Goal: Task Accomplishment & Management: Use online tool/utility

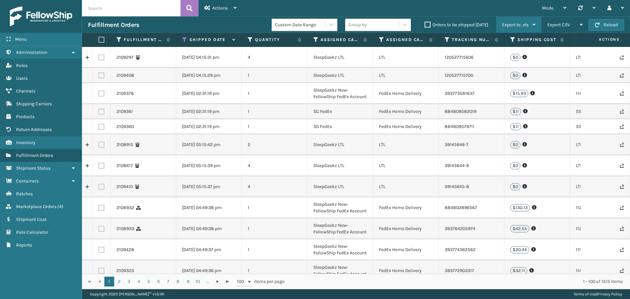
click at [514, 23] on span "Export to .xls" at bounding box center [515, 25] width 27 height 6
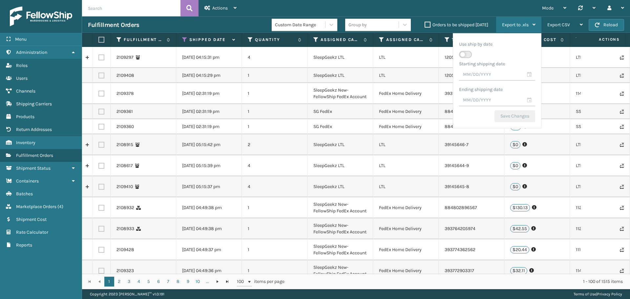
click at [527, 66] on div "Starting shipping date" at bounding box center [497, 64] width 76 height 10
click at [530, 75] on input "text" at bounding box center [497, 75] width 76 height 12
click at [520, 89] on span "Previous Month" at bounding box center [520, 86] width 7 height 7
click at [518, 85] on span "Previous Month" at bounding box center [520, 86] width 7 height 7
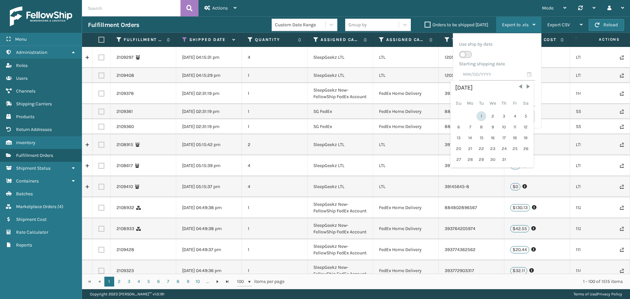
click at [483, 115] on div "1" at bounding box center [481, 116] width 10 height 10
type input "[DATE]"
click at [521, 75] on span at bounding box center [521, 75] width 4 height 4
click at [529, 74] on input "text" at bounding box center [497, 75] width 76 height 12
click at [523, 89] on span "Previous Month" at bounding box center [520, 86] width 7 height 7
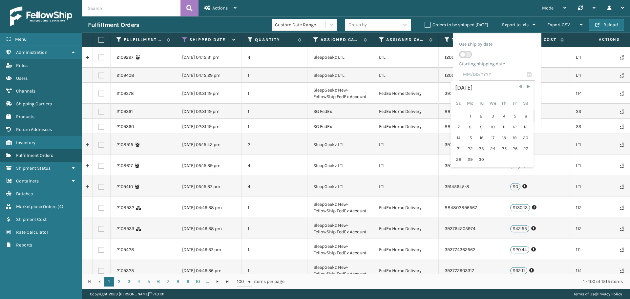
click at [523, 89] on span "Previous Month" at bounding box center [520, 86] width 7 height 7
click at [515, 117] on div "1" at bounding box center [515, 116] width 10 height 10
type input "[DATE]"
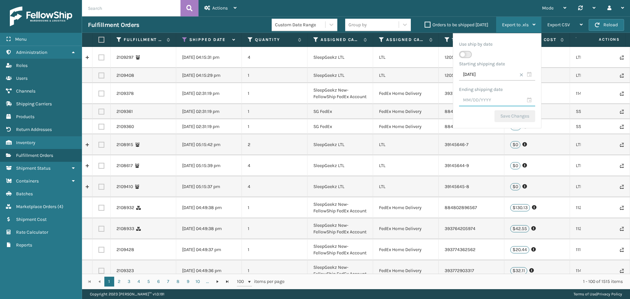
click at [530, 101] on input "text" at bounding box center [497, 100] width 76 height 12
click at [481, 154] on div "7" at bounding box center [481, 153] width 10 height 10
type input "[DATE]"
click at [511, 119] on button "Save Changes" at bounding box center [514, 116] width 41 height 12
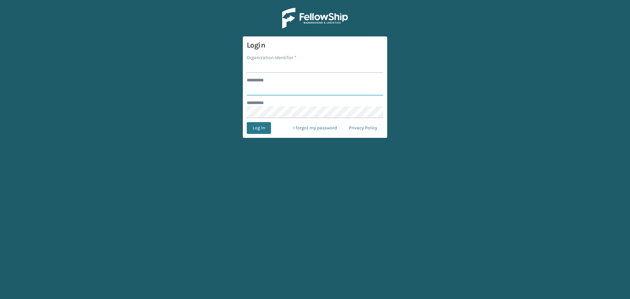
type input "****"
click at [255, 66] on input "Organization Identifier *" at bounding box center [315, 67] width 136 height 12
type input "SleepGeekz"
click at [258, 127] on button "Log In" at bounding box center [259, 128] width 24 height 12
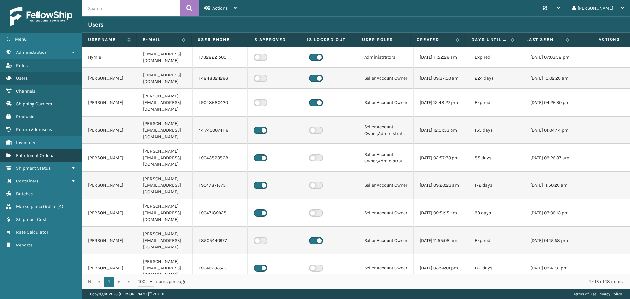
click at [32, 155] on span "Fulfillment Orders" at bounding box center [34, 156] width 37 height 6
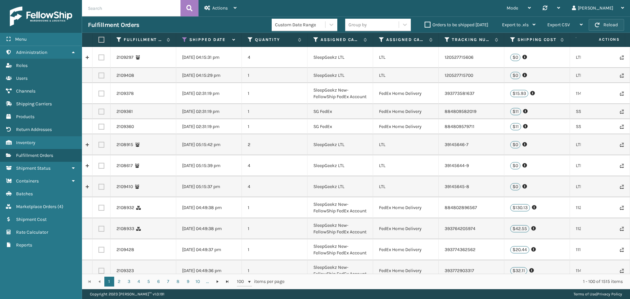
click at [608, 22] on button "Reload" at bounding box center [606, 25] width 35 height 12
click at [547, 8] on icon at bounding box center [545, 8] width 5 height 5
click at [469, 7] on div "Mode Regular Mode Picking Mode Labeling Mode Palletizing Mode Exit Scan Mode Sy…" at bounding box center [436, 8] width 388 height 16
click at [566, 10] on div "Synchronise all channels Celestial Shopify Last update: [DATE] 10:54:05 AM MLI …" at bounding box center [551, 8] width 29 height 16
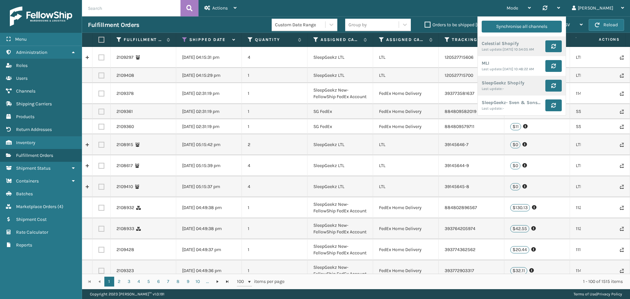
click at [451, 6] on div "Mode Regular Mode Picking Mode Labeling Mode Palletizing Mode Exit Scan Mode Sy…" at bounding box center [436, 8] width 388 height 16
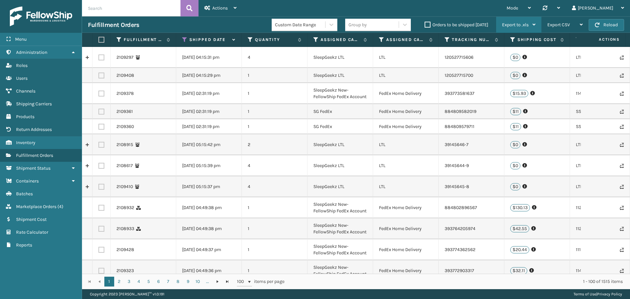
click at [526, 25] on span "Export to .xls" at bounding box center [515, 25] width 27 height 6
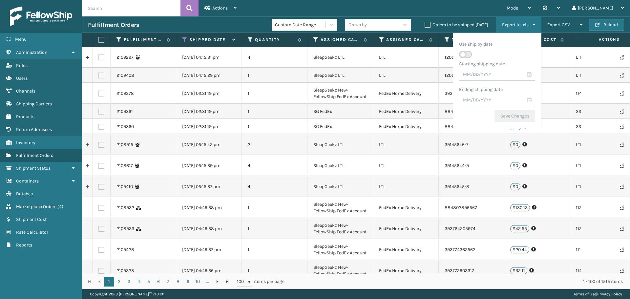
click at [468, 55] on label at bounding box center [465, 54] width 13 height 7
click at [463, 53] on input "checkbox" at bounding box center [461, 51] width 4 height 4
checkbox input "true"
click at [527, 75] on input "text" at bounding box center [497, 75] width 76 height 12
click at [519, 88] on span "Previous Month" at bounding box center [520, 86] width 7 height 7
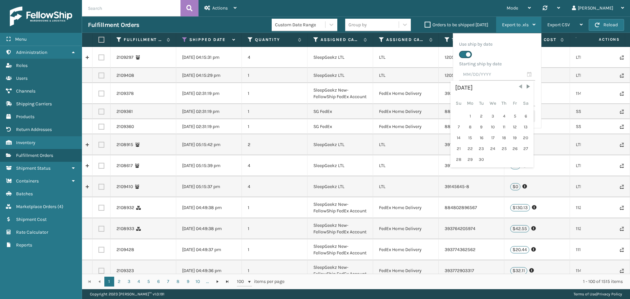
click at [519, 88] on span "Previous Month" at bounding box center [520, 86] width 7 height 7
click at [480, 116] on div "1" at bounding box center [481, 116] width 10 height 10
type input "[DATE]"
click at [528, 98] on input "text" at bounding box center [497, 100] width 76 height 12
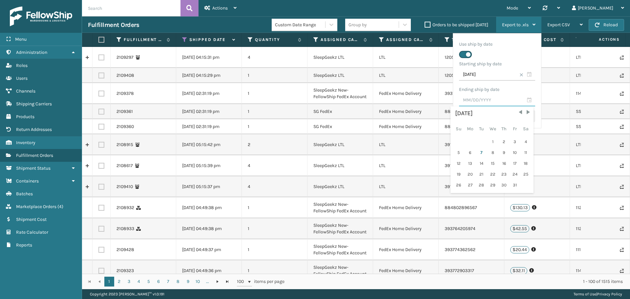
click at [533, 99] on input "text" at bounding box center [497, 100] width 76 height 12
click at [531, 100] on input "text" at bounding box center [497, 100] width 76 height 12
click at [483, 153] on div "7" at bounding box center [481, 153] width 10 height 10
type input "[DATE]"
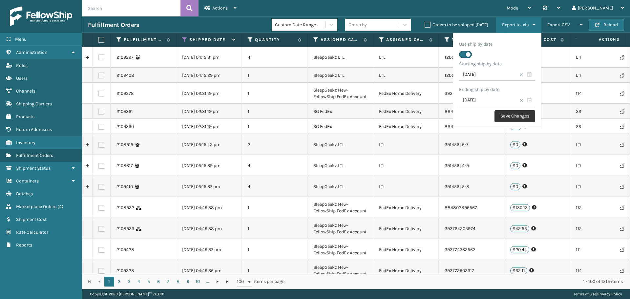
click at [514, 116] on button "Save Changes" at bounding box center [514, 116] width 41 height 12
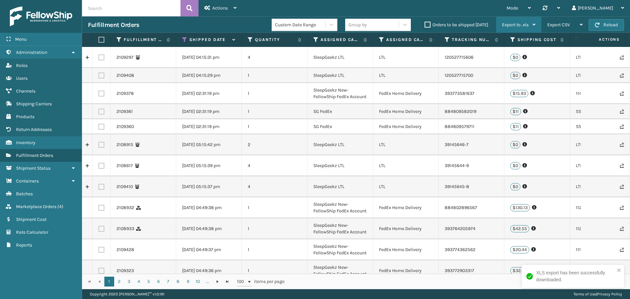
click at [516, 26] on span "Export to .xls" at bounding box center [515, 25] width 27 height 6
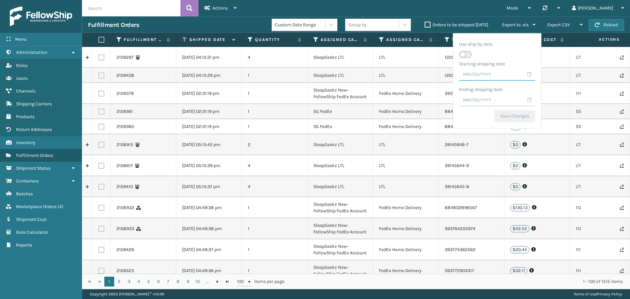
click at [466, 71] on input "text" at bounding box center [497, 75] width 76 height 12
click at [520, 87] on span "Previous Month" at bounding box center [520, 86] width 7 height 7
click at [517, 86] on span "Previous Month" at bounding box center [520, 86] width 7 height 7
click at [482, 117] on div "1" at bounding box center [481, 116] width 10 height 10
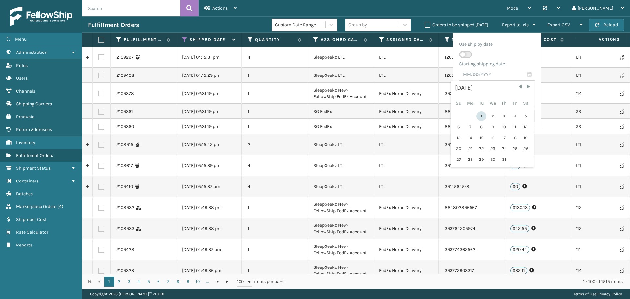
type input "[DATE]"
click at [528, 100] on input "text" at bounding box center [497, 100] width 76 height 12
click at [520, 74] on span at bounding box center [521, 75] width 4 height 4
click at [529, 74] on input "text" at bounding box center [497, 75] width 76 height 12
click at [518, 86] on span "Previous Month" at bounding box center [520, 86] width 7 height 7
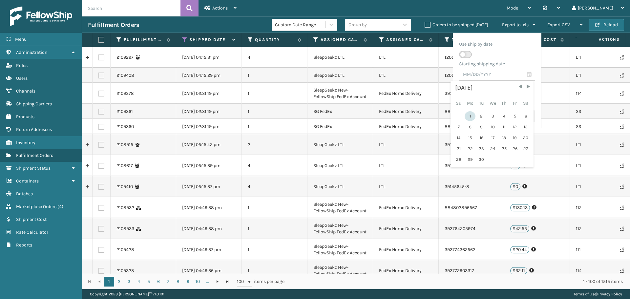
click at [472, 115] on div "1" at bounding box center [470, 116] width 11 height 10
type input "[DATE]"
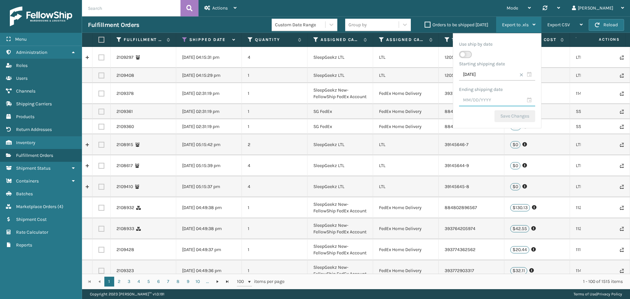
click at [528, 98] on input "text" at bounding box center [497, 100] width 76 height 12
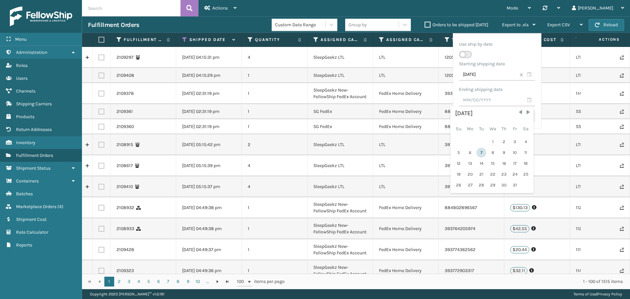
click at [481, 157] on div "7" at bounding box center [481, 153] width 10 height 10
type input "[DATE]"
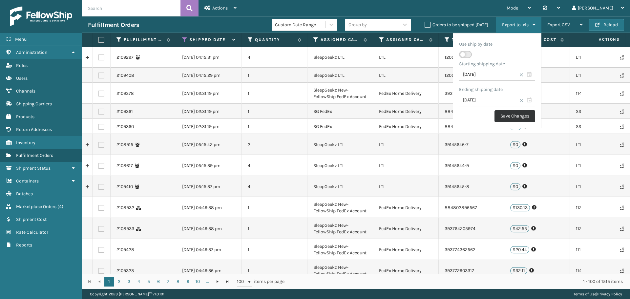
click at [514, 117] on button "Save Changes" at bounding box center [514, 116] width 41 height 12
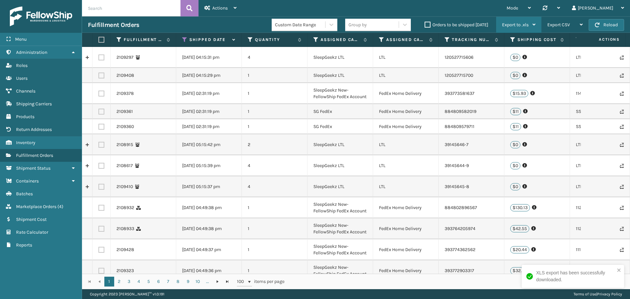
click at [530, 24] on div "Export to .xls" at bounding box center [518, 25] width 33 height 16
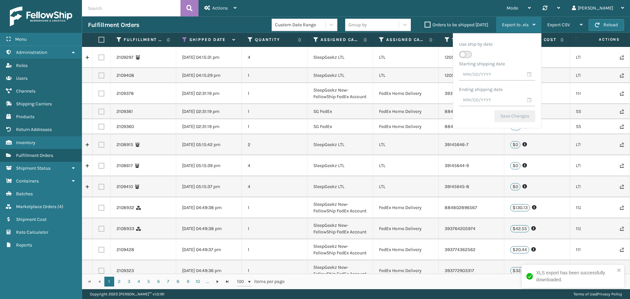
click at [509, 83] on ul "Use ship by date Starting shipping date Ending shipping date Save Changes" at bounding box center [497, 72] width 76 height 67
drag, startPoint x: 519, startPoint y: 75, endPoint x: 531, endPoint y: 76, distance: 11.5
click at [525, 76] on input "text" at bounding box center [497, 75] width 76 height 12
click at [531, 76] on input "text" at bounding box center [497, 75] width 76 height 12
click at [519, 88] on span "Previous Month" at bounding box center [520, 86] width 7 height 7
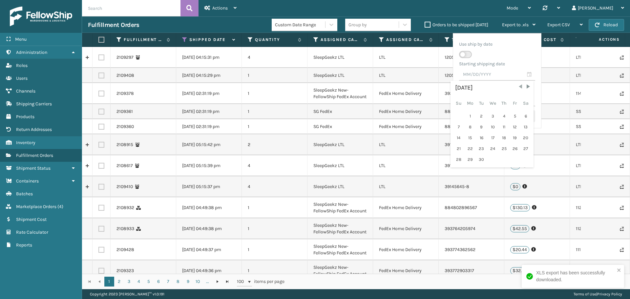
click at [519, 88] on span "Previous Month" at bounding box center [520, 86] width 7 height 7
click at [528, 85] on span "Next Month" at bounding box center [528, 86] width 7 height 7
click at [514, 115] on div "1" at bounding box center [515, 116] width 10 height 10
type input "[DATE]"
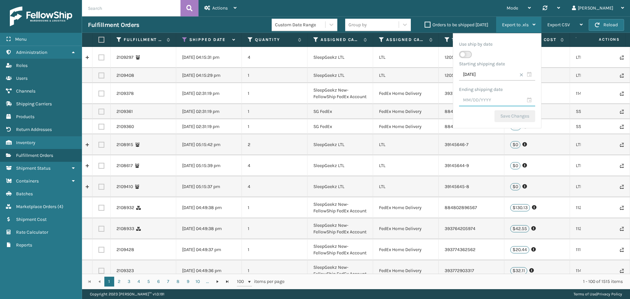
click at [531, 102] on input "text" at bounding box center [497, 100] width 76 height 12
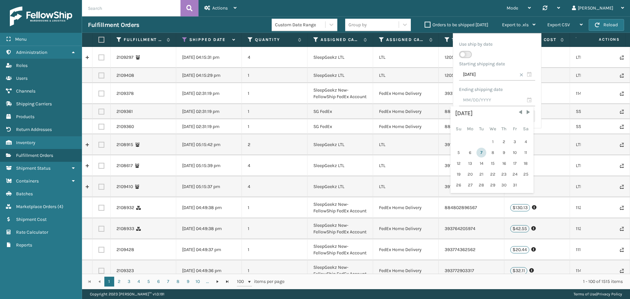
click at [483, 154] on div "7" at bounding box center [481, 153] width 10 height 10
type input "[DATE]"
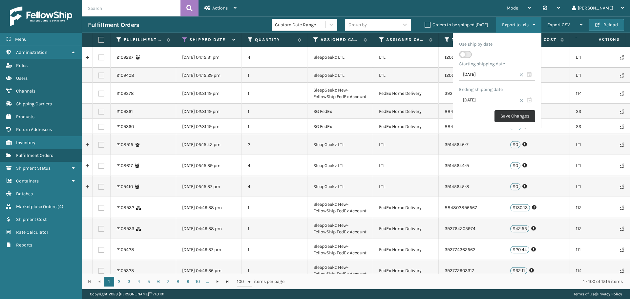
click at [511, 119] on button "Save Changes" at bounding box center [514, 116] width 41 height 12
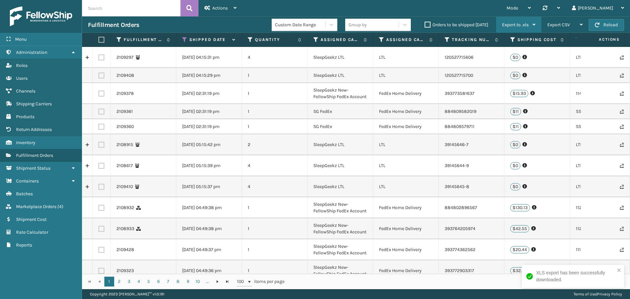
click at [524, 23] on span "Export to .xls" at bounding box center [515, 25] width 27 height 6
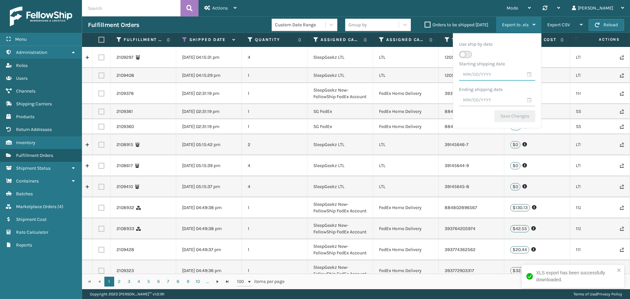
click at [487, 72] on input "text" at bounding box center [497, 75] width 76 height 12
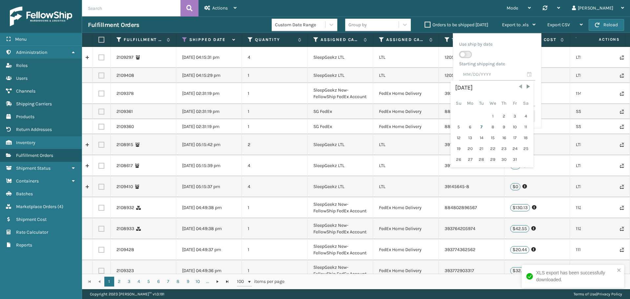
click at [521, 86] on span "Previous Month" at bounding box center [520, 86] width 7 height 7
click at [520, 86] on span "Previous Month" at bounding box center [520, 86] width 7 height 7
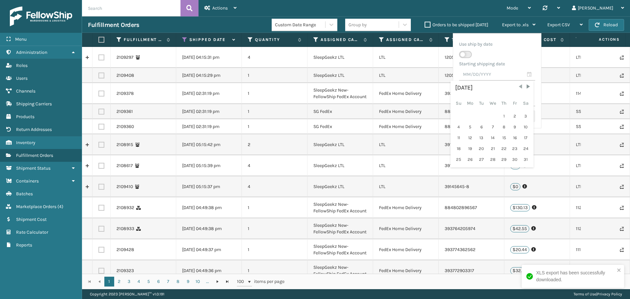
click at [520, 86] on span "Previous Month" at bounding box center [520, 86] width 7 height 7
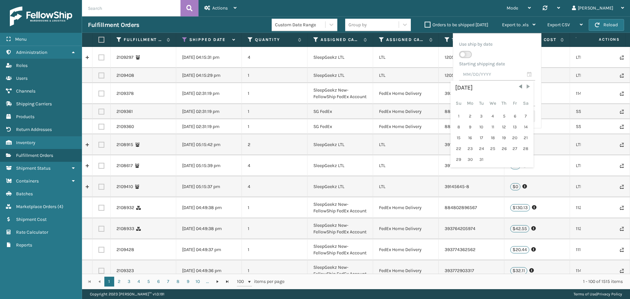
click at [526, 88] on span "Next Month" at bounding box center [528, 86] width 7 height 7
click at [490, 116] on div "1" at bounding box center [492, 116] width 11 height 10
type input "[DATE]"
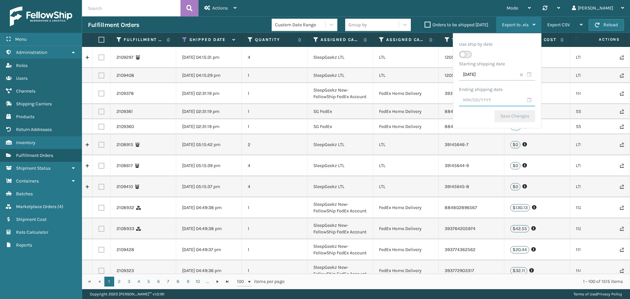
click at [521, 100] on input "text" at bounding box center [497, 100] width 76 height 12
click at [529, 101] on input "text" at bounding box center [497, 100] width 76 height 12
click at [466, 54] on label at bounding box center [465, 54] width 13 height 7
click at [463, 53] on input "checkbox" at bounding box center [461, 51] width 4 height 4
checkbox input "true"
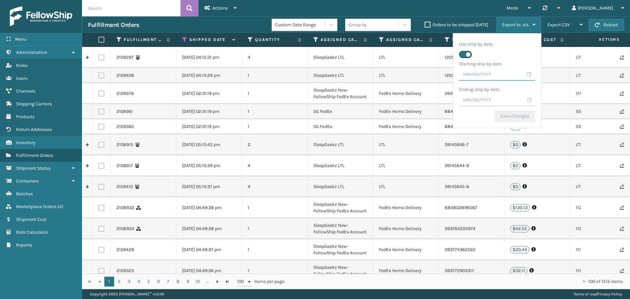
click at [517, 75] on input "text" at bounding box center [497, 75] width 76 height 12
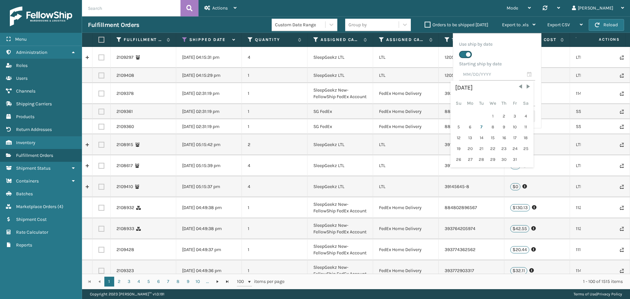
click at [515, 88] on div "[DATE]" at bounding box center [492, 88] width 74 height 10
click at [522, 87] on span "Previous Month" at bounding box center [520, 86] width 7 height 7
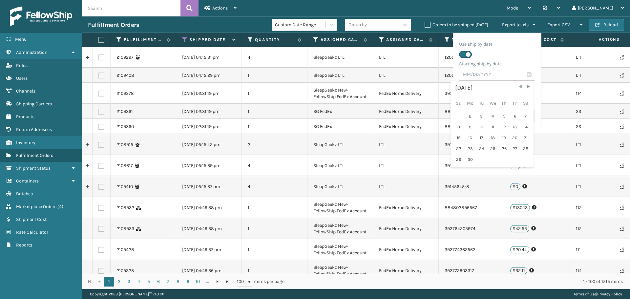
click at [522, 87] on span "Previous Month" at bounding box center [520, 86] width 7 height 7
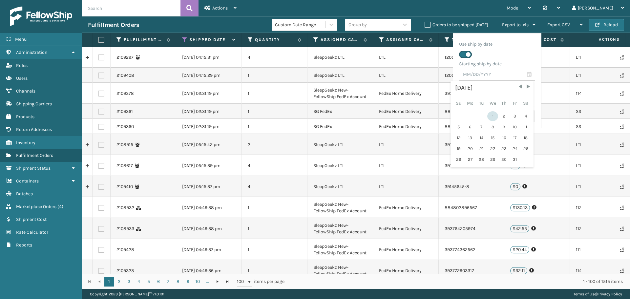
click at [491, 115] on div "1" at bounding box center [492, 116] width 11 height 10
type input "[DATE]"
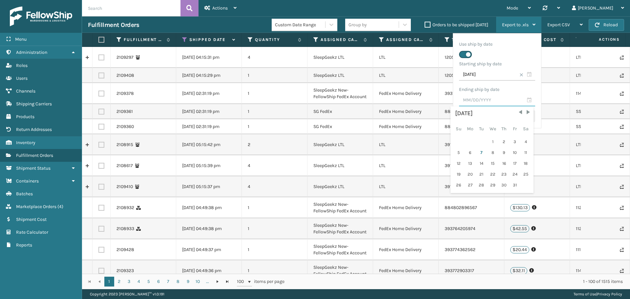
click at [506, 99] on input "text" at bounding box center [497, 100] width 76 height 12
click at [481, 154] on div "7" at bounding box center [481, 153] width 10 height 10
type input "[DATE]"
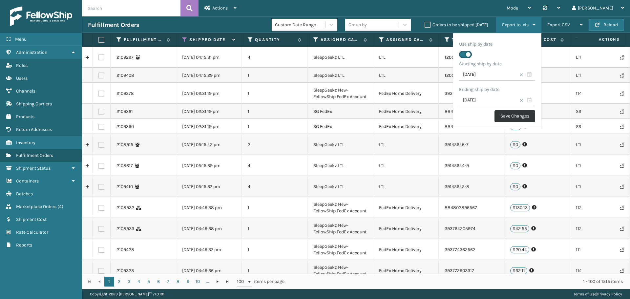
click at [504, 117] on button "Save Changes" at bounding box center [514, 116] width 41 height 12
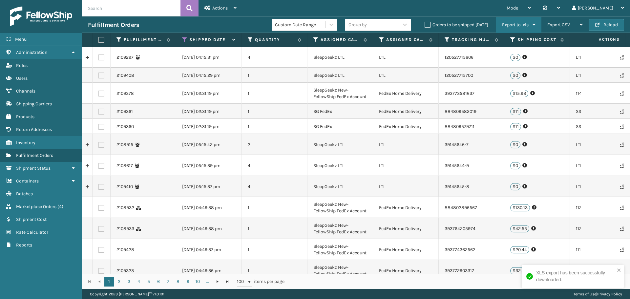
click at [516, 25] on span "Export to .xls" at bounding box center [515, 25] width 27 height 6
click at [455, 10] on div "Mode Regular Mode Picking Mode Labeling Mode Palletizing Mode Exit Scan Mode Sy…" at bounding box center [436, 8] width 388 height 16
click at [227, 40] on label "Shipped Date" at bounding box center [209, 40] width 40 height 6
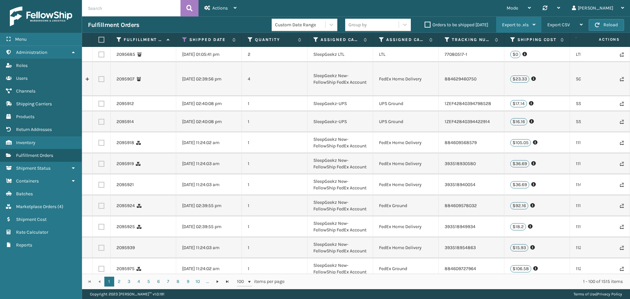
click at [524, 24] on span "Export to .xls" at bounding box center [515, 25] width 27 height 6
click at [236, 21] on div "Fulfillment Orders" at bounding box center [180, 25] width 184 height 8
click at [233, 9] on div "Actions" at bounding box center [220, 8] width 32 height 16
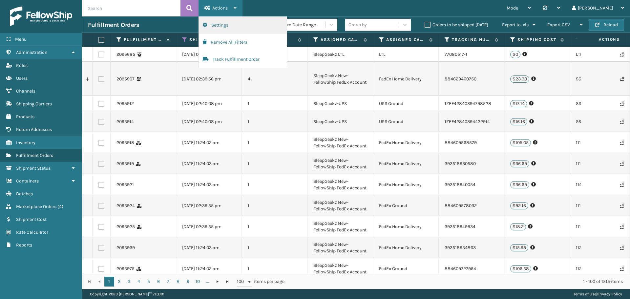
click at [224, 28] on button "Settings" at bounding box center [243, 25] width 88 height 17
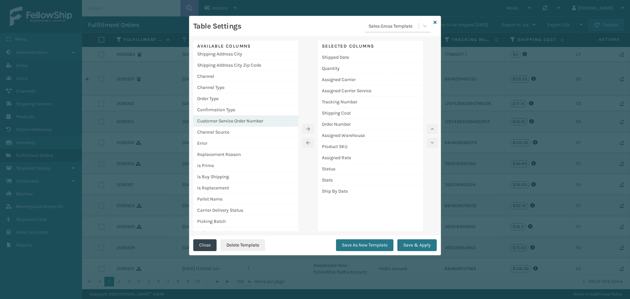
scroll to position [36, 0]
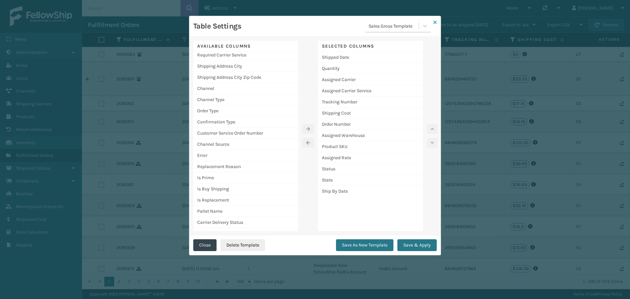
click at [434, 23] on icon at bounding box center [434, 22] width 3 height 5
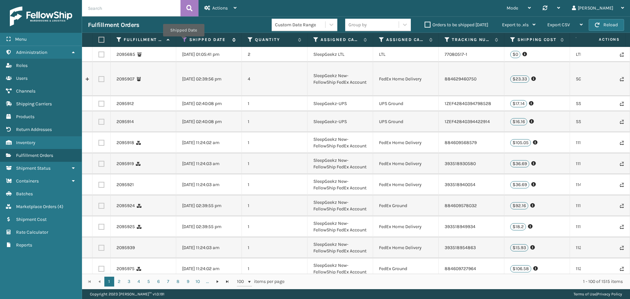
click at [183, 41] on icon at bounding box center [184, 40] width 5 height 6
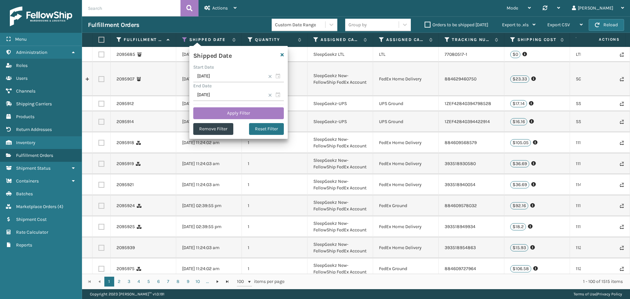
click at [271, 78] on span at bounding box center [270, 76] width 4 height 4
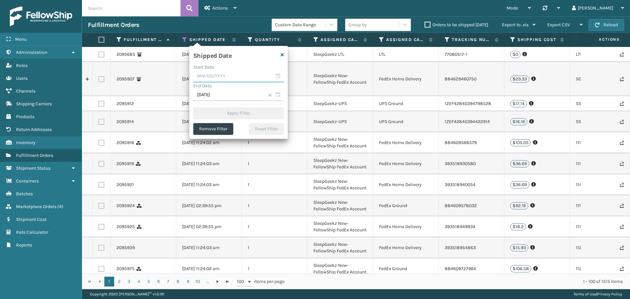
click at [217, 77] on input "text" at bounding box center [238, 77] width 91 height 12
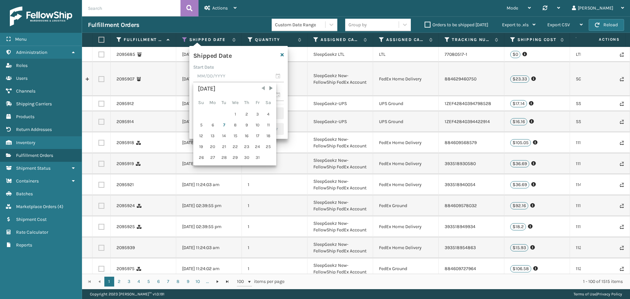
click at [261, 89] on span "Previous Month" at bounding box center [263, 88] width 7 height 7
click at [209, 115] on div "1" at bounding box center [212, 114] width 11 height 10
type input "[DATE]"
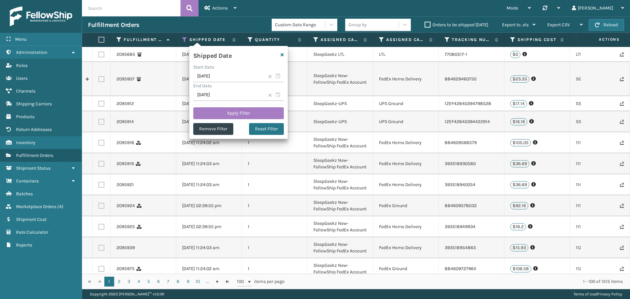
click at [269, 94] on span at bounding box center [270, 95] width 4 height 4
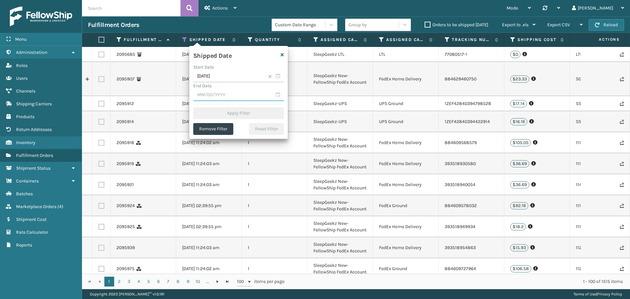
click at [276, 94] on input "text" at bounding box center [238, 95] width 91 height 12
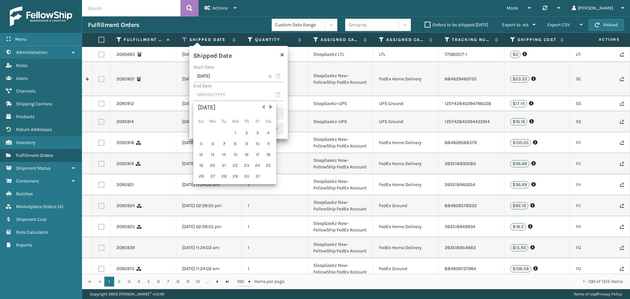
click at [260, 105] on span "Previous Month" at bounding box center [263, 107] width 7 height 7
drag, startPoint x: 224, startPoint y: 178, endPoint x: 225, endPoint y: 173, distance: 5.0
click at [224, 178] on div "30" at bounding box center [224, 176] width 10 height 10
type input "[DATE]"
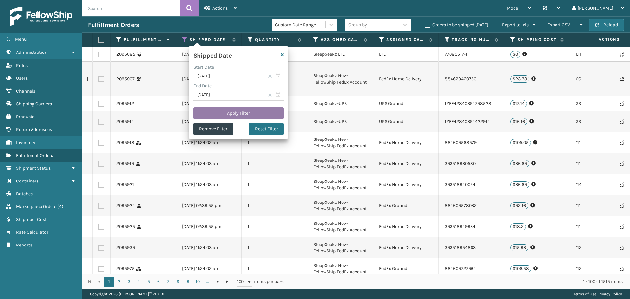
click at [251, 109] on button "Apply Filter" at bounding box center [238, 113] width 91 height 12
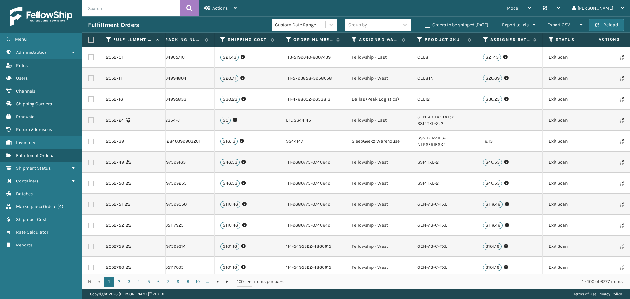
scroll to position [0, 410]
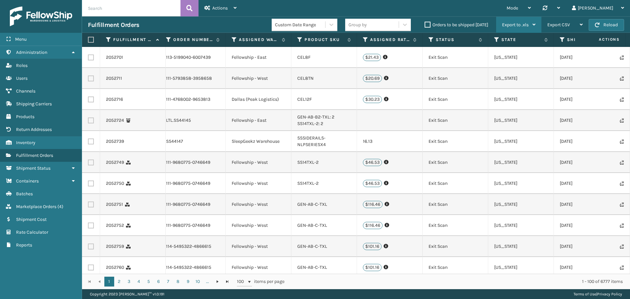
click at [527, 25] on span "Export to .xls" at bounding box center [515, 25] width 27 height 6
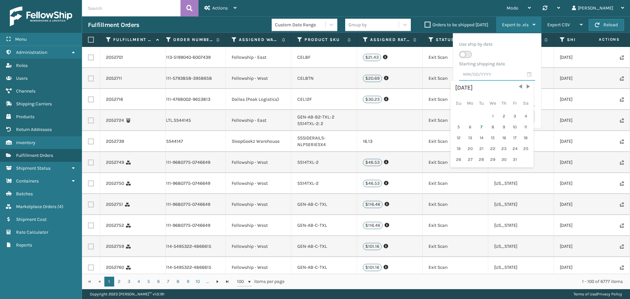
click at [483, 73] on input "text" at bounding box center [497, 75] width 76 height 12
click at [512, 64] on div "Starting shipping date" at bounding box center [497, 64] width 76 height 10
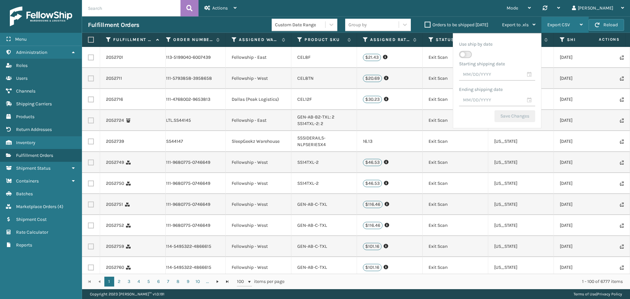
click at [560, 22] on span "Export CSV" at bounding box center [558, 25] width 23 height 6
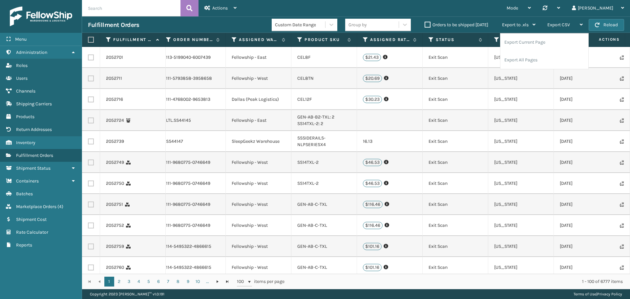
drag, startPoint x: 530, startPoint y: 60, endPoint x: 492, endPoint y: 73, distance: 40.6
click at [530, 61] on li "Export All Pages" at bounding box center [544, 60] width 88 height 18
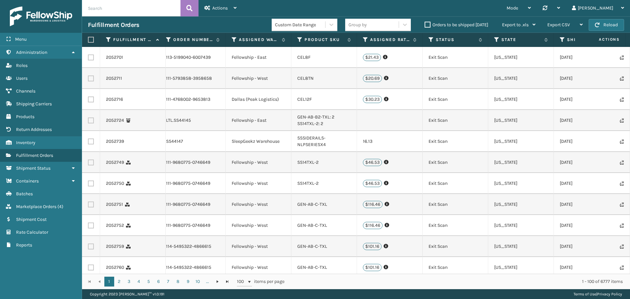
scroll to position [0, 0]
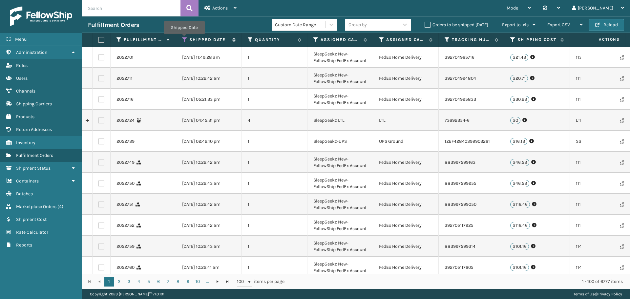
click at [183, 39] on icon at bounding box center [184, 40] width 5 height 6
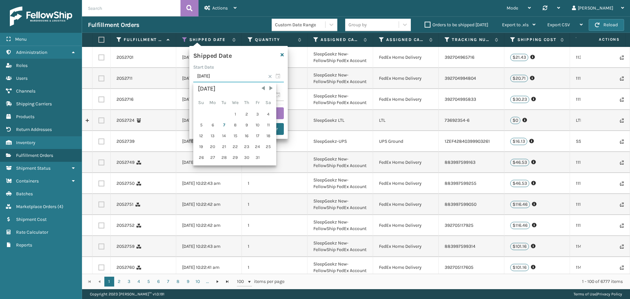
click at [276, 75] on input "[DATE]" at bounding box center [238, 77] width 91 height 12
click at [265, 89] on span "Previous Month" at bounding box center [263, 88] width 7 height 7
click at [257, 114] on div "1" at bounding box center [258, 114] width 10 height 10
type input "[DATE]"
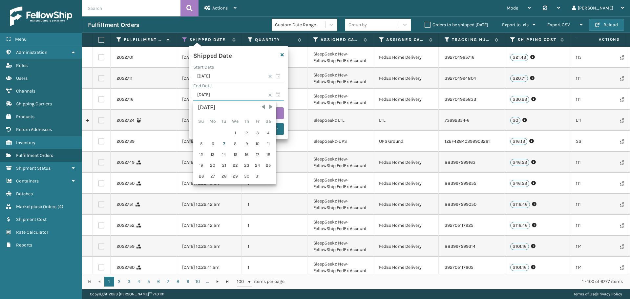
click at [276, 95] on input "[DATE]" at bounding box center [238, 95] width 91 height 12
click at [262, 110] on span "Previous Month" at bounding box center [263, 107] width 7 height 7
click at [201, 186] on div "31" at bounding box center [201, 187] width 10 height 10
type input "[DATE]"
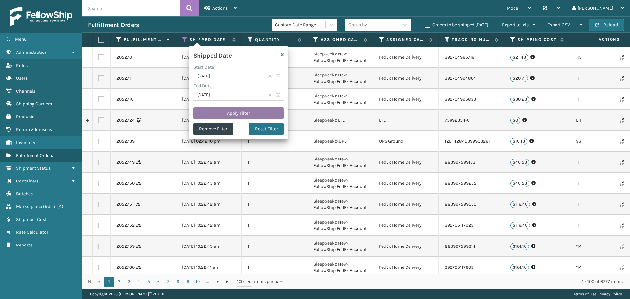
click at [232, 114] on button "Apply Filter" at bounding box center [238, 113] width 91 height 12
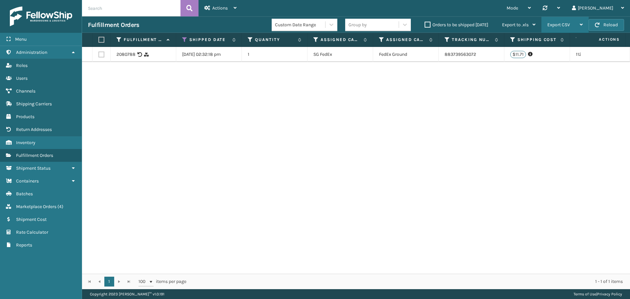
click at [571, 30] on div "Export CSV" at bounding box center [564, 25] width 35 height 16
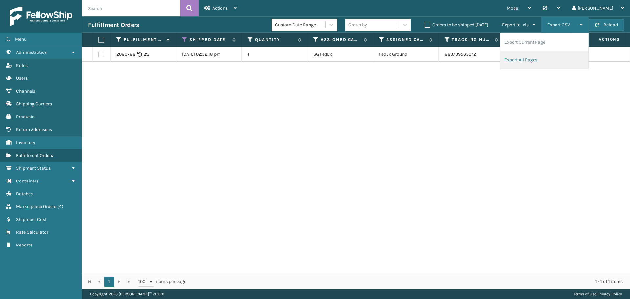
click at [539, 58] on li "Export All Pages" at bounding box center [544, 60] width 88 height 18
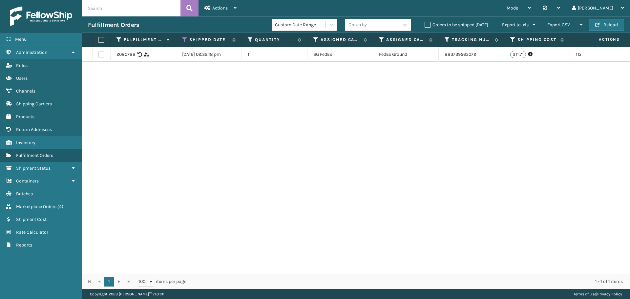
click at [289, 25] on div "Custom Date Range" at bounding box center [300, 24] width 51 height 7
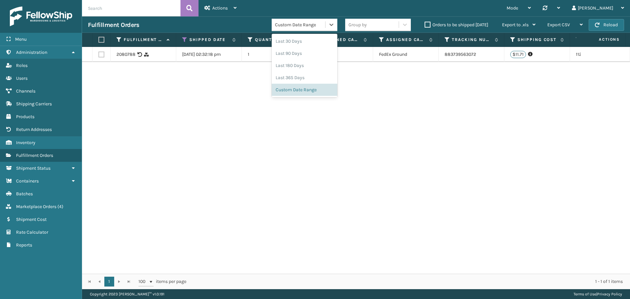
click at [301, 134] on div "2080788 [DATE] 02:32:18 pm 1 SG FedEx FedEx Ground 883739563072 $11.71 Shipping…" at bounding box center [356, 160] width 548 height 227
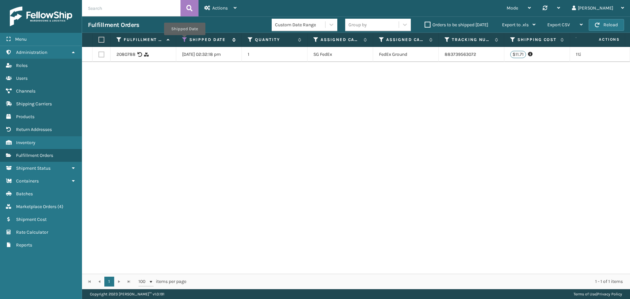
click at [184, 40] on icon at bounding box center [184, 40] width 5 height 6
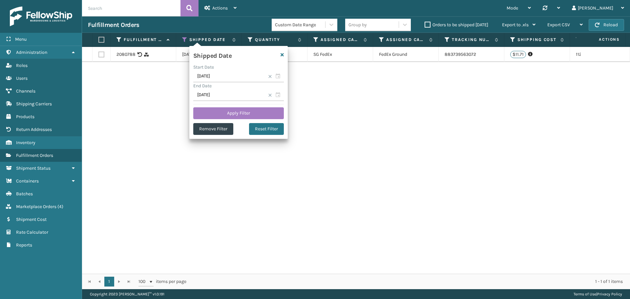
click at [271, 78] on span at bounding box center [270, 76] width 4 height 4
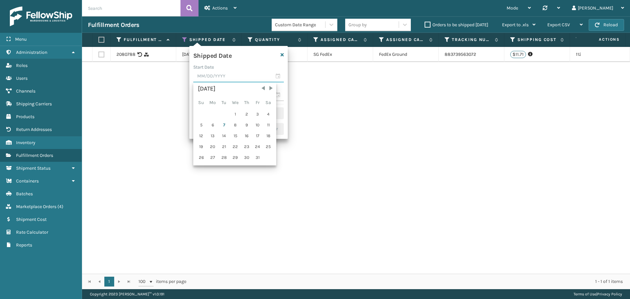
click at [278, 79] on input "text" at bounding box center [238, 77] width 91 height 12
click at [233, 114] on div "1" at bounding box center [235, 114] width 11 height 10
click at [237, 114] on div "1" at bounding box center [235, 114] width 11 height 10
click at [235, 114] on div "1" at bounding box center [235, 114] width 11 height 10
click at [278, 88] on div "End Date" at bounding box center [238, 85] width 91 height 7
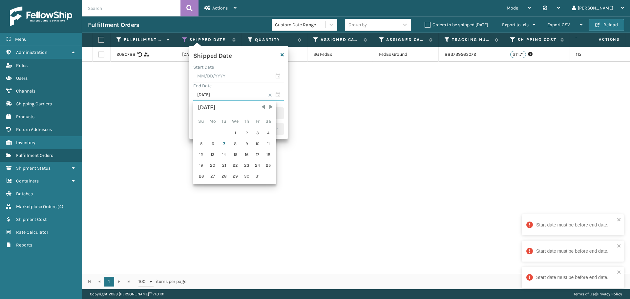
click at [280, 98] on input "[DATE]" at bounding box center [238, 95] width 91 height 12
click at [273, 96] on input "[DATE]" at bounding box center [238, 95] width 91 height 12
click at [268, 95] on span at bounding box center [270, 95] width 4 height 4
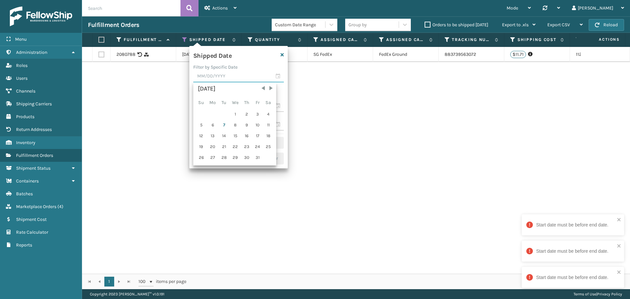
click at [277, 76] on input "text" at bounding box center [238, 77] width 91 height 12
click at [232, 114] on div "1" at bounding box center [235, 114] width 11 height 10
type input "[DATE]"
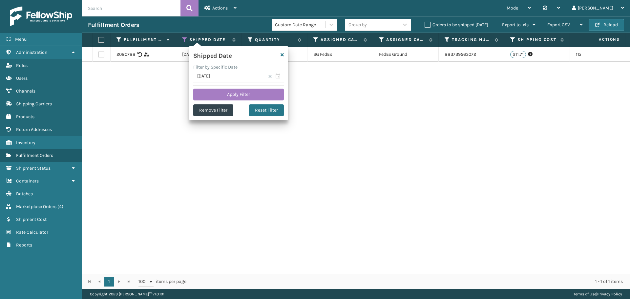
click at [270, 76] on span at bounding box center [270, 76] width 4 height 4
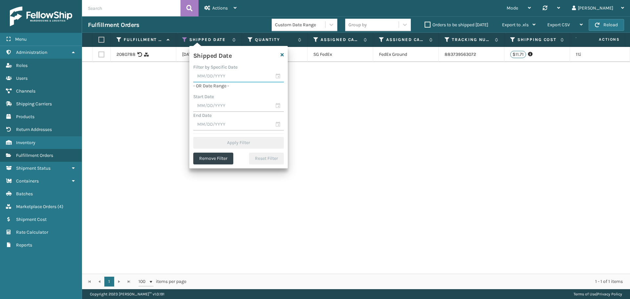
click at [223, 76] on input "text" at bounding box center [238, 77] width 91 height 12
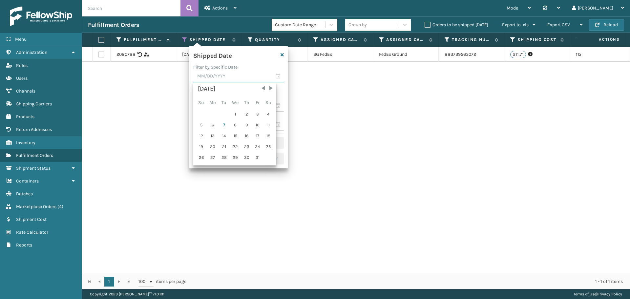
click at [247, 75] on input "text" at bounding box center [238, 77] width 91 height 12
click at [254, 61] on div "Shipped Date" at bounding box center [238, 57] width 98 height 14
click at [229, 78] on input "text" at bounding box center [238, 77] width 91 height 12
click at [263, 89] on span "Previous Month" at bounding box center [263, 88] width 7 height 7
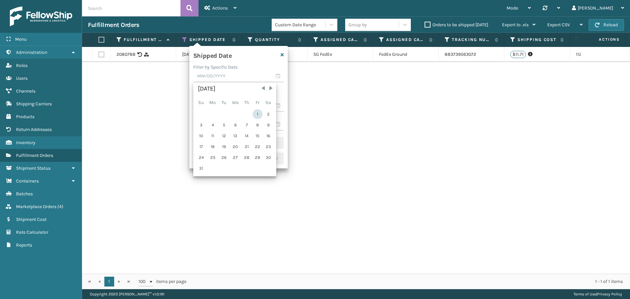
click at [253, 114] on div "1" at bounding box center [258, 114] width 10 height 10
type input "[DATE]"
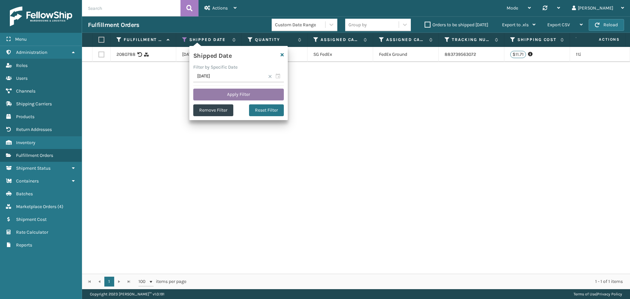
click at [257, 95] on button "Apply Filter" at bounding box center [238, 95] width 91 height 12
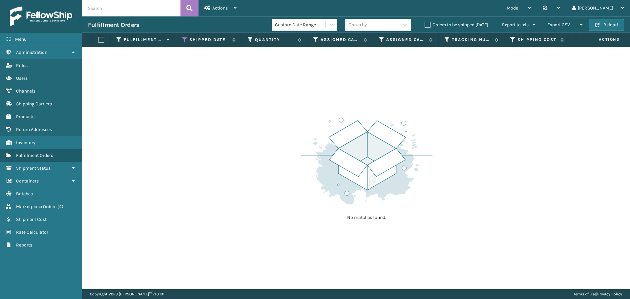
click at [227, 92] on div "No matches found." at bounding box center [356, 168] width 548 height 242
